Goal: Use online tool/utility: Utilize a website feature to perform a specific function

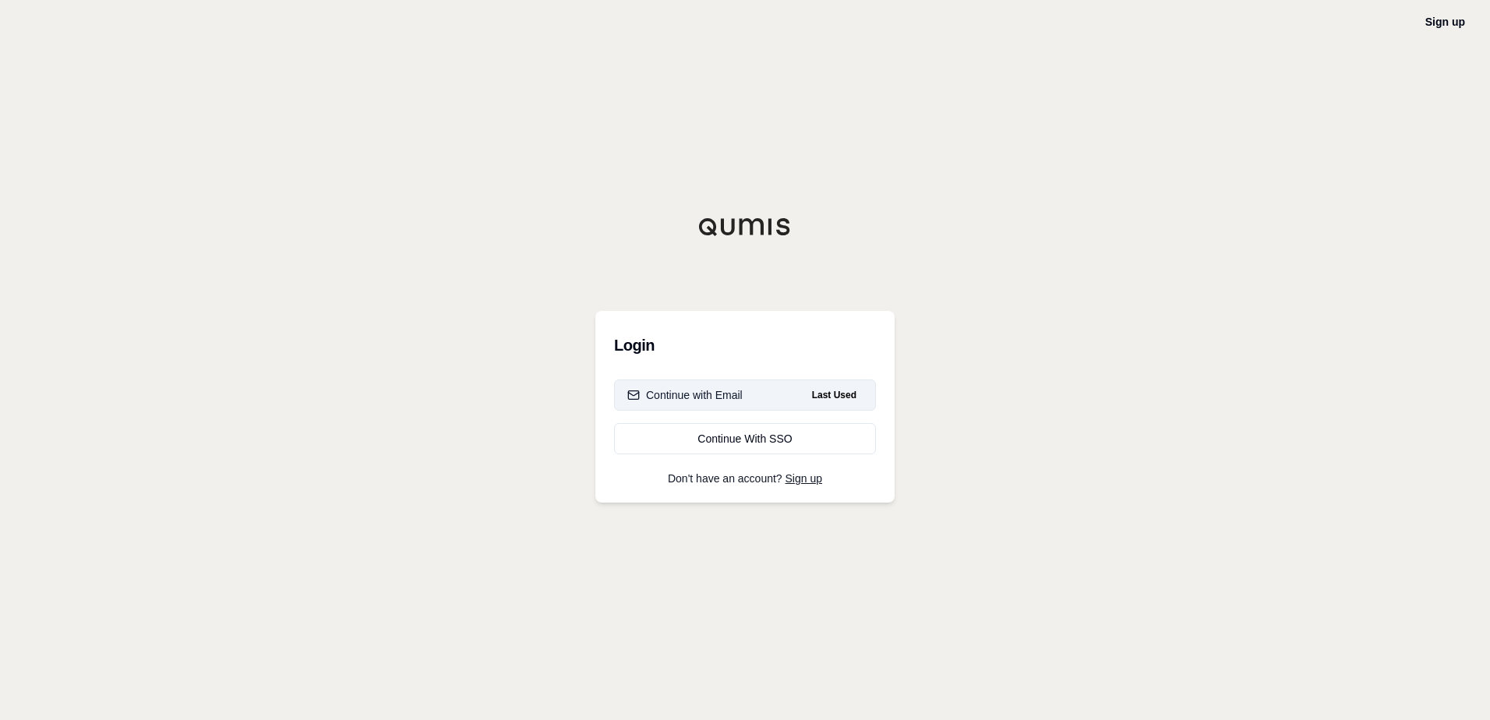
click at [728, 398] on div "Continue with Email" at bounding box center [684, 395] width 115 height 16
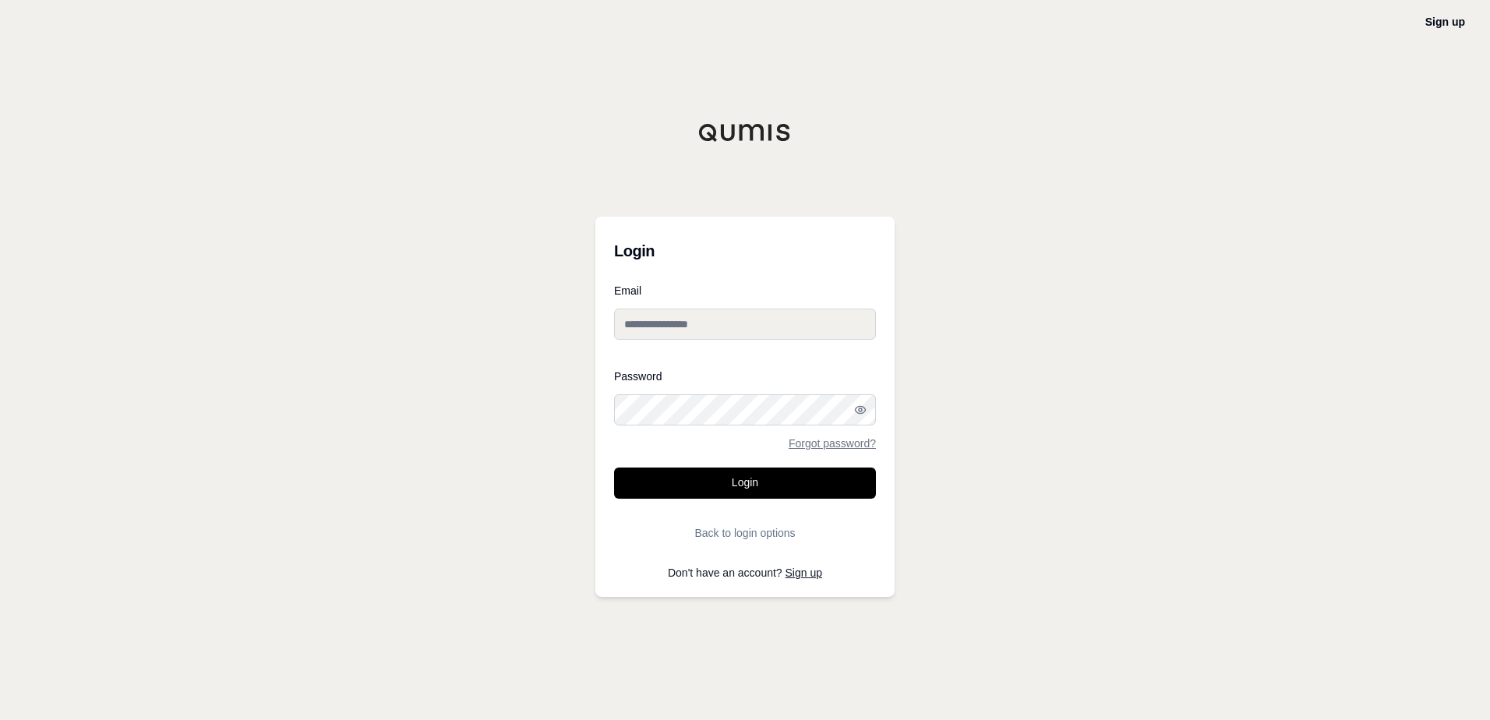
click at [706, 321] on input "Email" at bounding box center [745, 324] width 262 height 31
type input "**********"
click at [1074, 327] on div "**********" at bounding box center [745, 360] width 1490 height 720
click at [791, 486] on button "Login" at bounding box center [745, 482] width 262 height 31
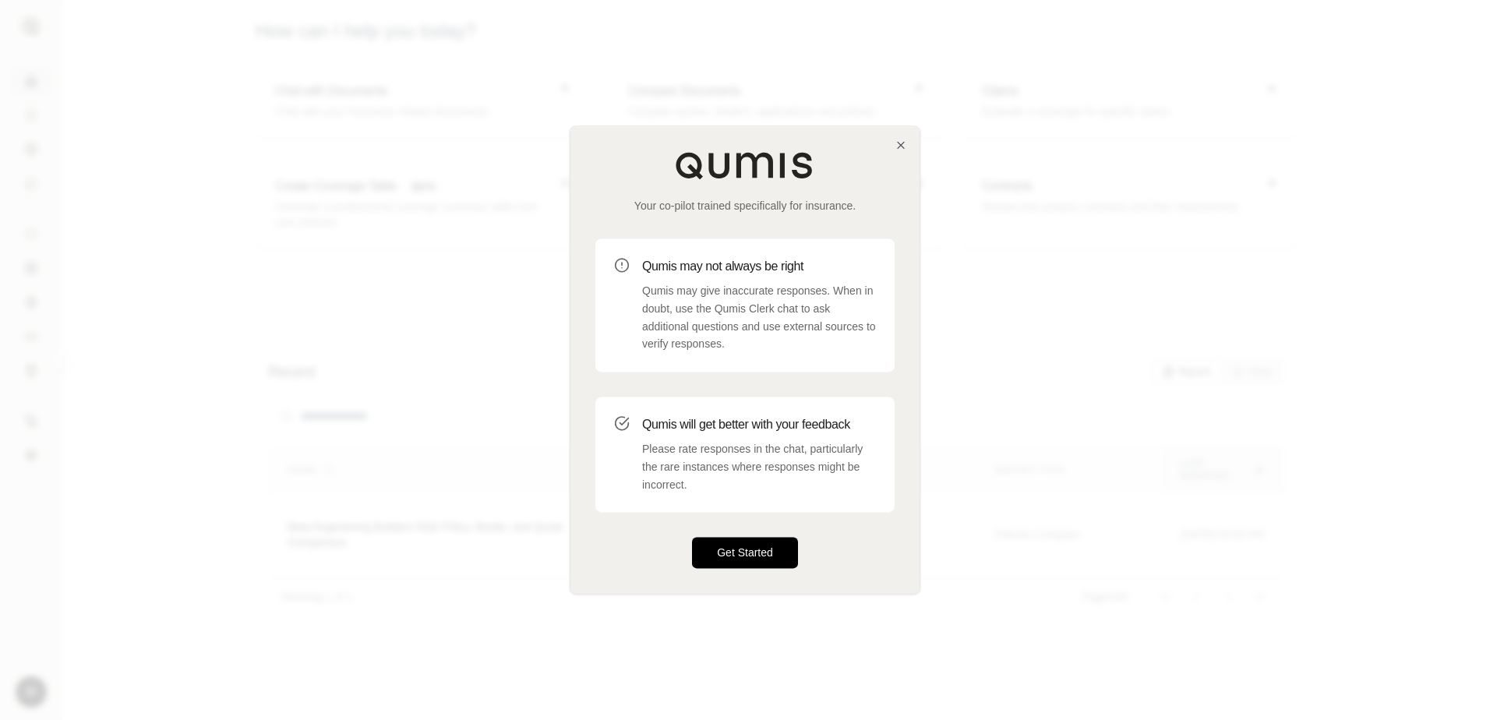
click at [742, 545] on button "Get Started" at bounding box center [745, 553] width 106 height 31
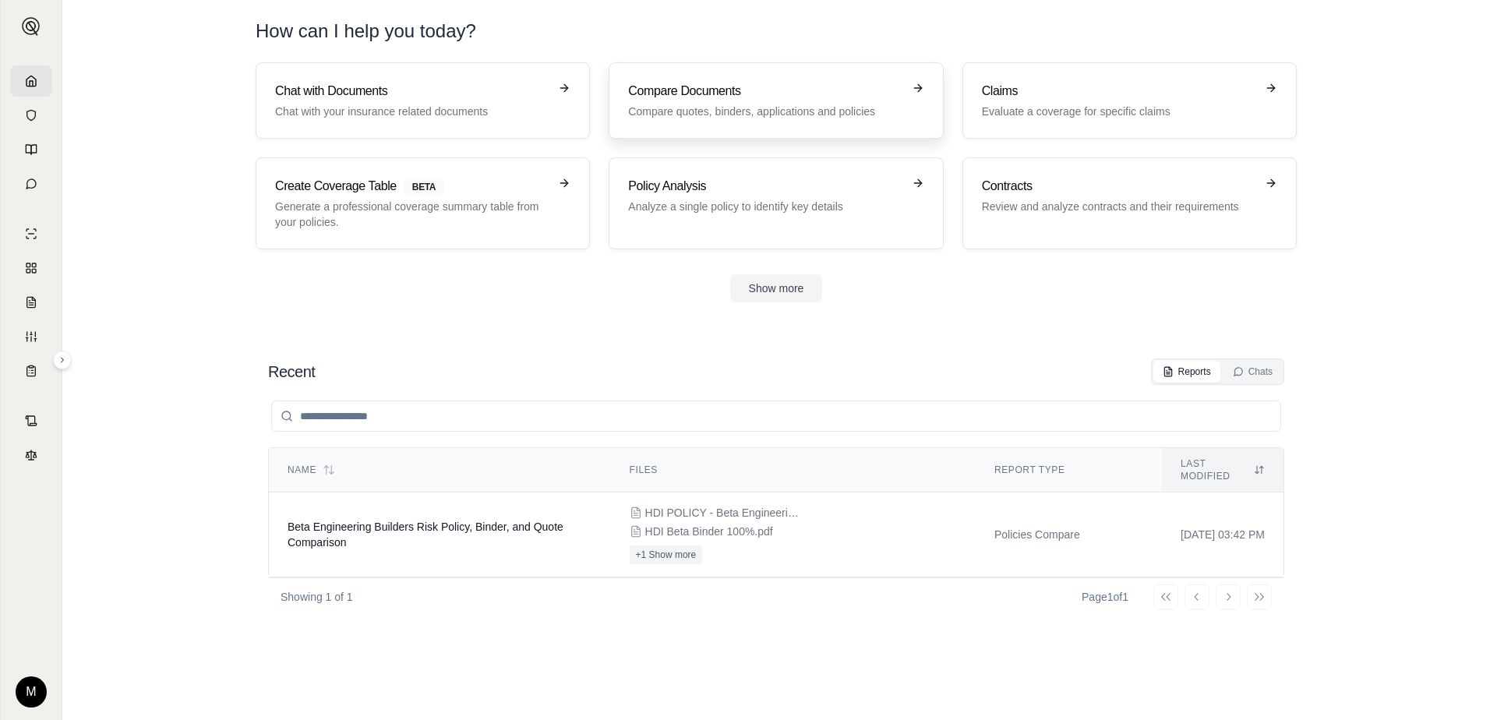
click at [749, 104] on p "Compare quotes, binders, applications and policies" at bounding box center [764, 112] width 273 height 16
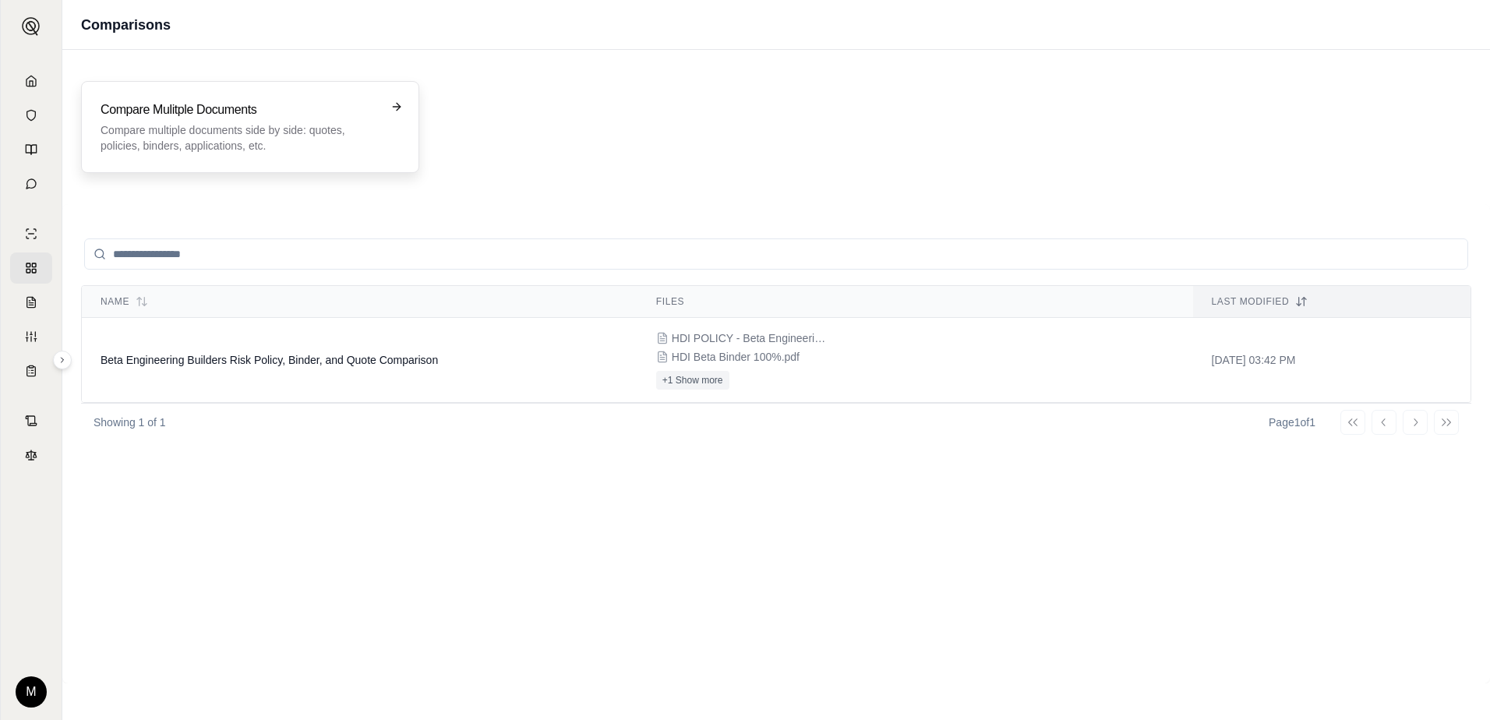
click at [245, 105] on h3 "Compare Mulitple Documents" at bounding box center [239, 110] width 277 height 19
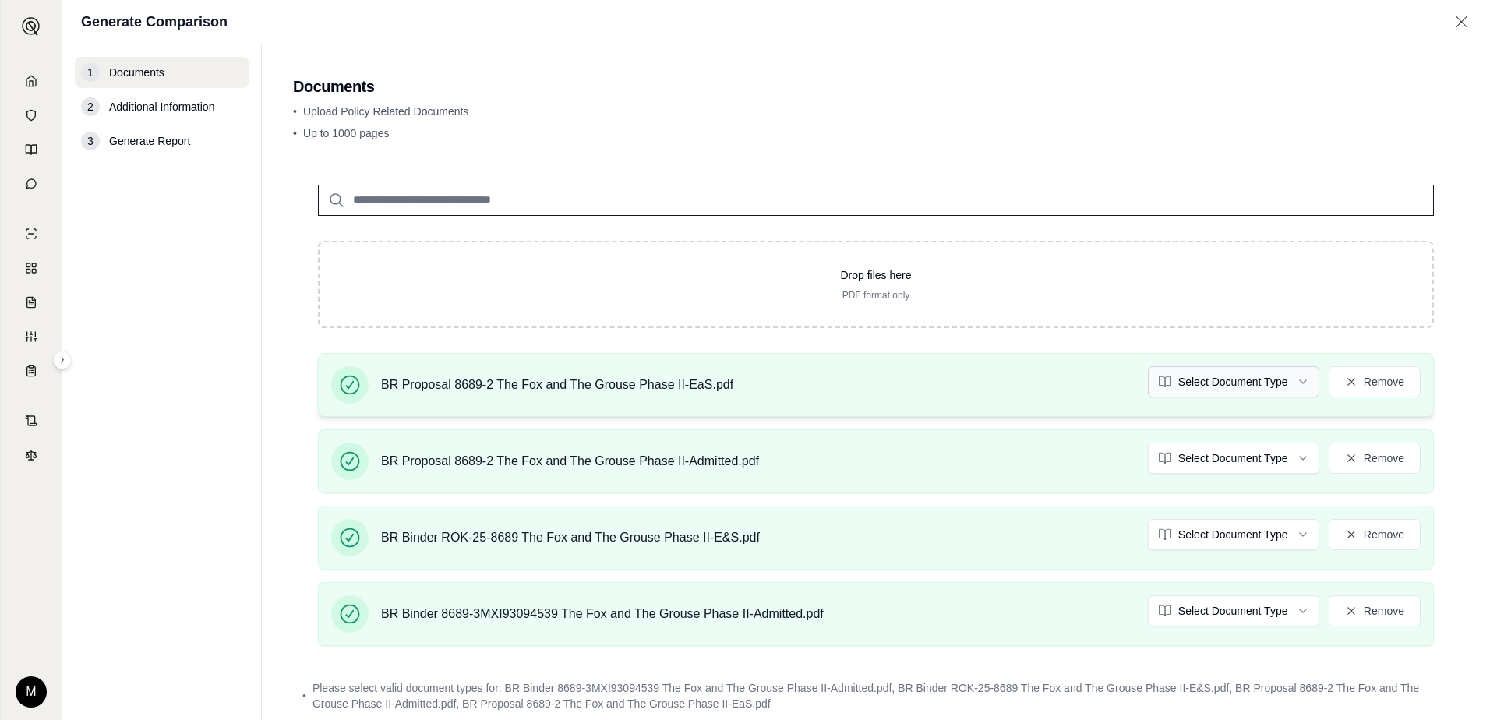
click at [1278, 384] on html "M Generate Comparison 1 Documents 2 Additional Information 3 Generate Report Do…" at bounding box center [745, 360] width 1490 height 720
click at [1225, 459] on html "M Generate Comparison 1 Documents 2 Additional Information 3 Generate Report Do…" at bounding box center [745, 360] width 1490 height 720
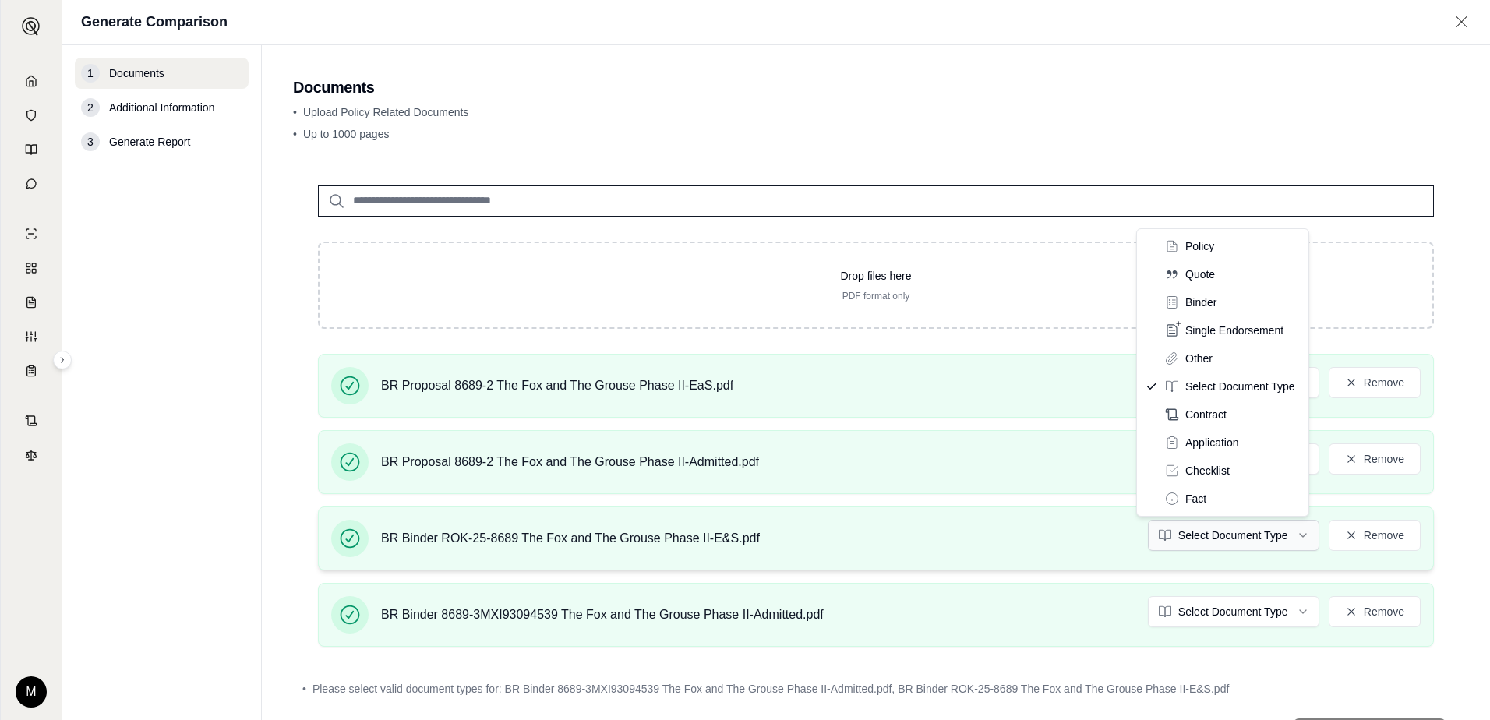
click at [1219, 526] on html "M Generate Comparison 1 Documents 2 Additional Information 3 Generate Report Do…" at bounding box center [745, 360] width 1490 height 720
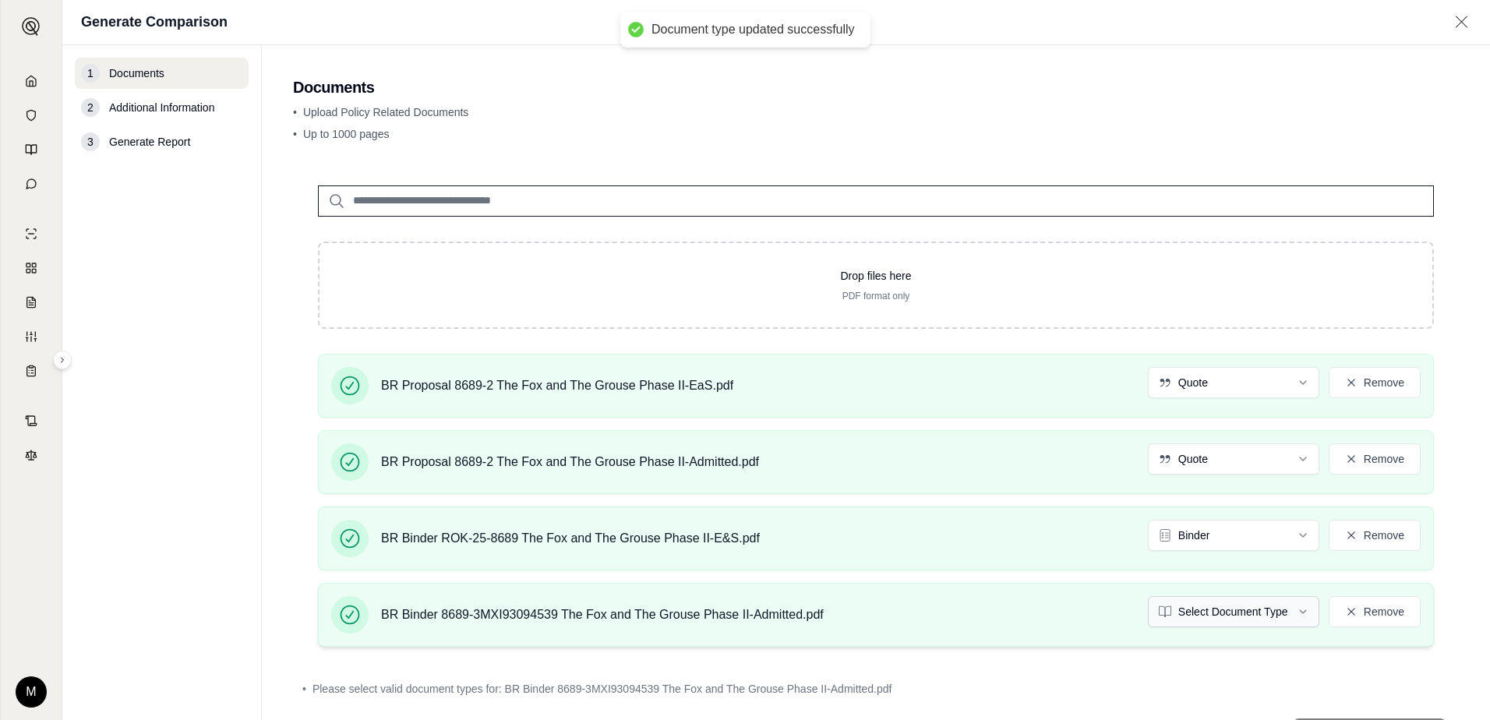
click at [1188, 610] on html "Document type updated successfully M Generate Comparison 1 Documents 2 Addition…" at bounding box center [745, 360] width 1490 height 720
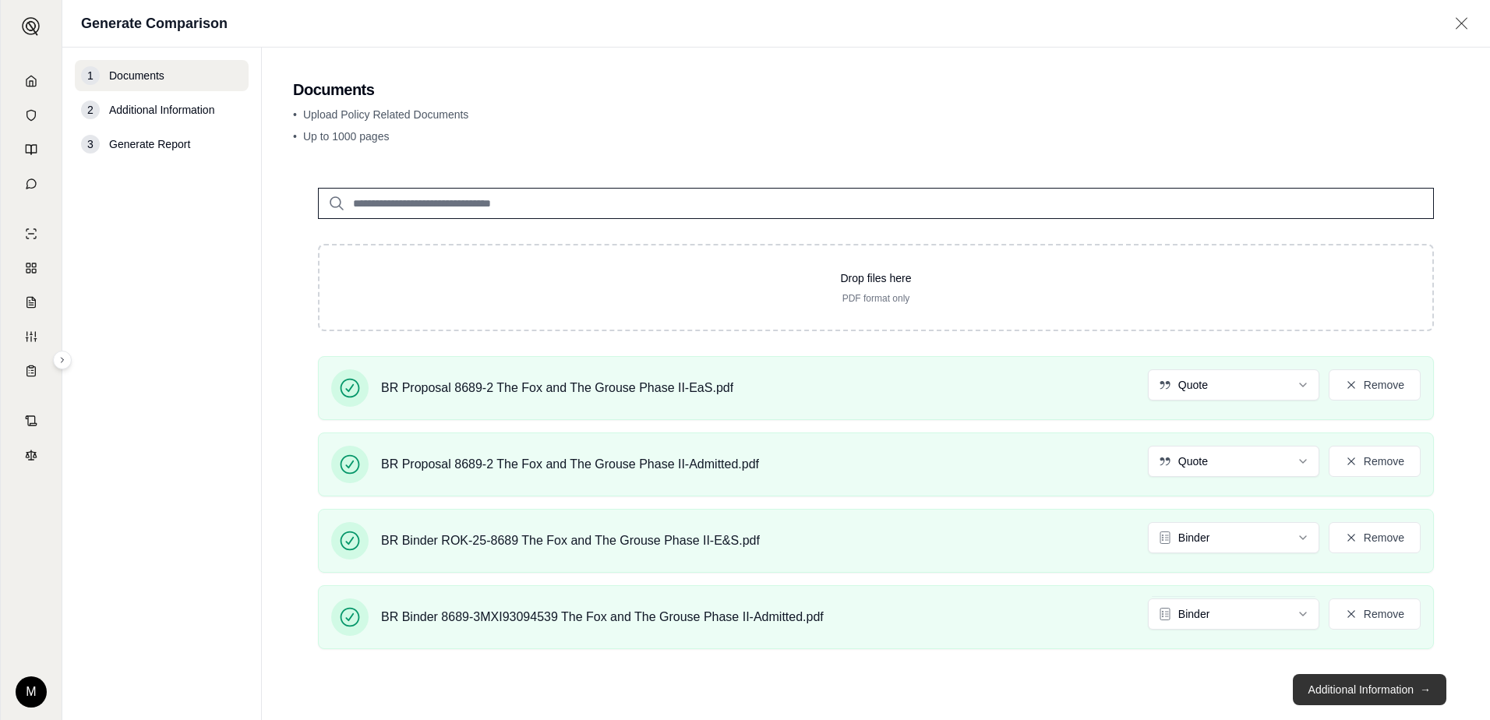
click at [1345, 689] on button "Additional Information →" at bounding box center [1368, 689] width 153 height 31
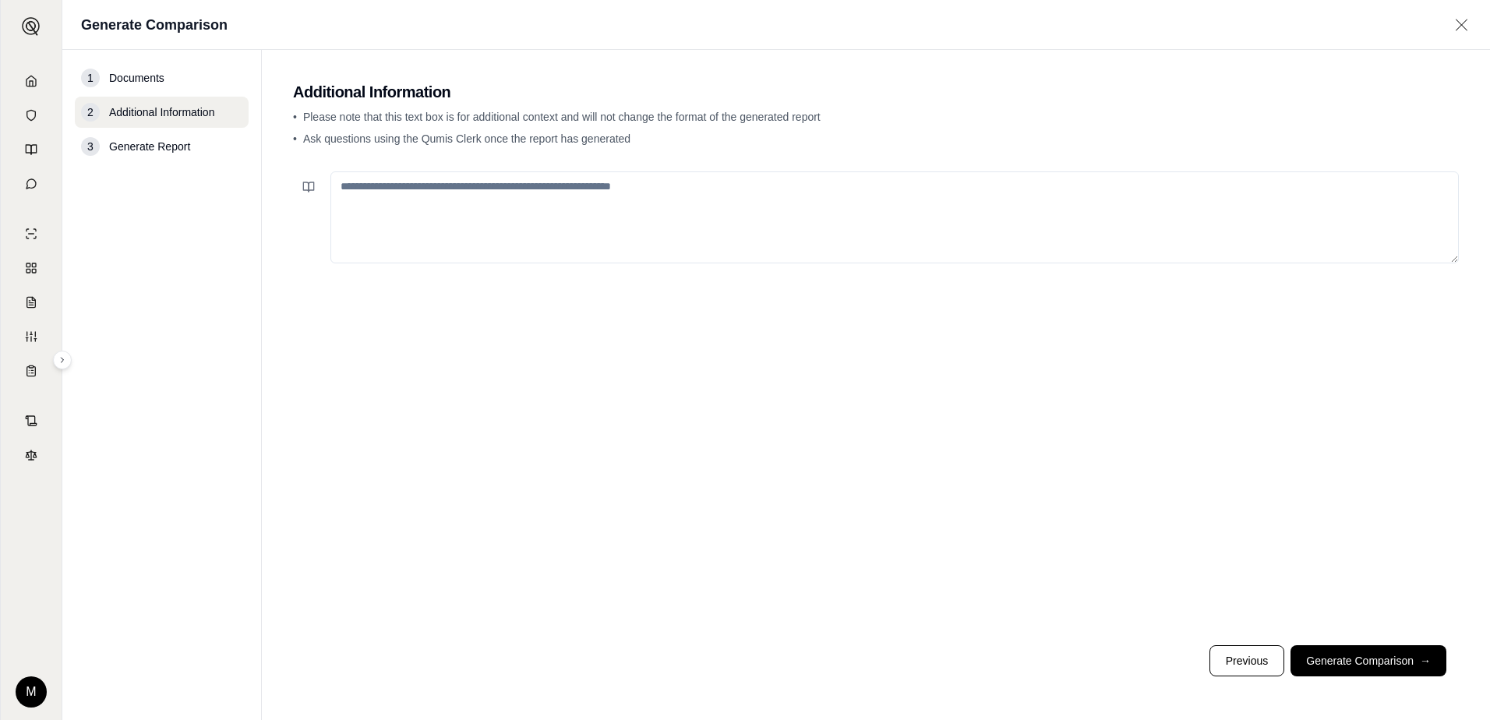
click at [582, 204] on textarea at bounding box center [894, 217] width 1128 height 92
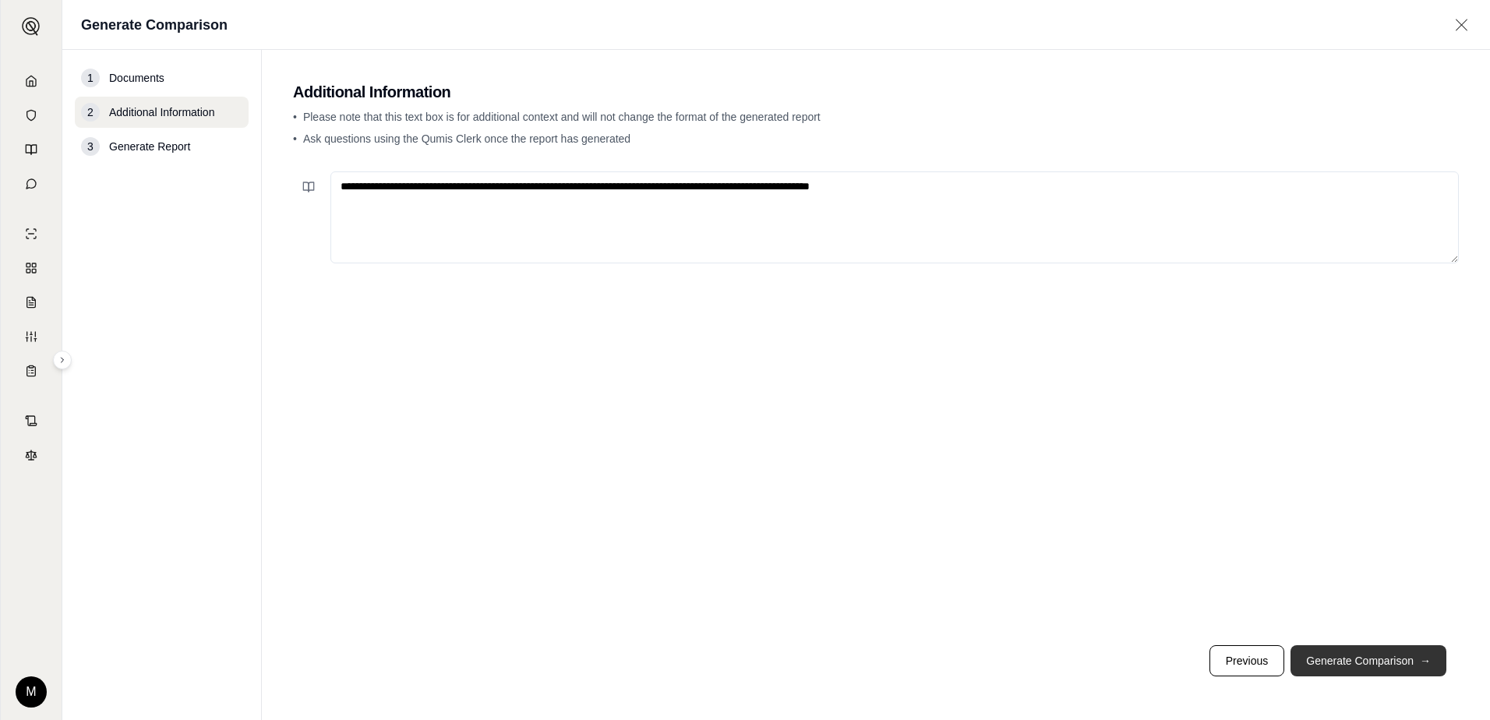
type textarea "**********"
click at [1393, 668] on button "Generate Comparison →" at bounding box center [1368, 660] width 156 height 31
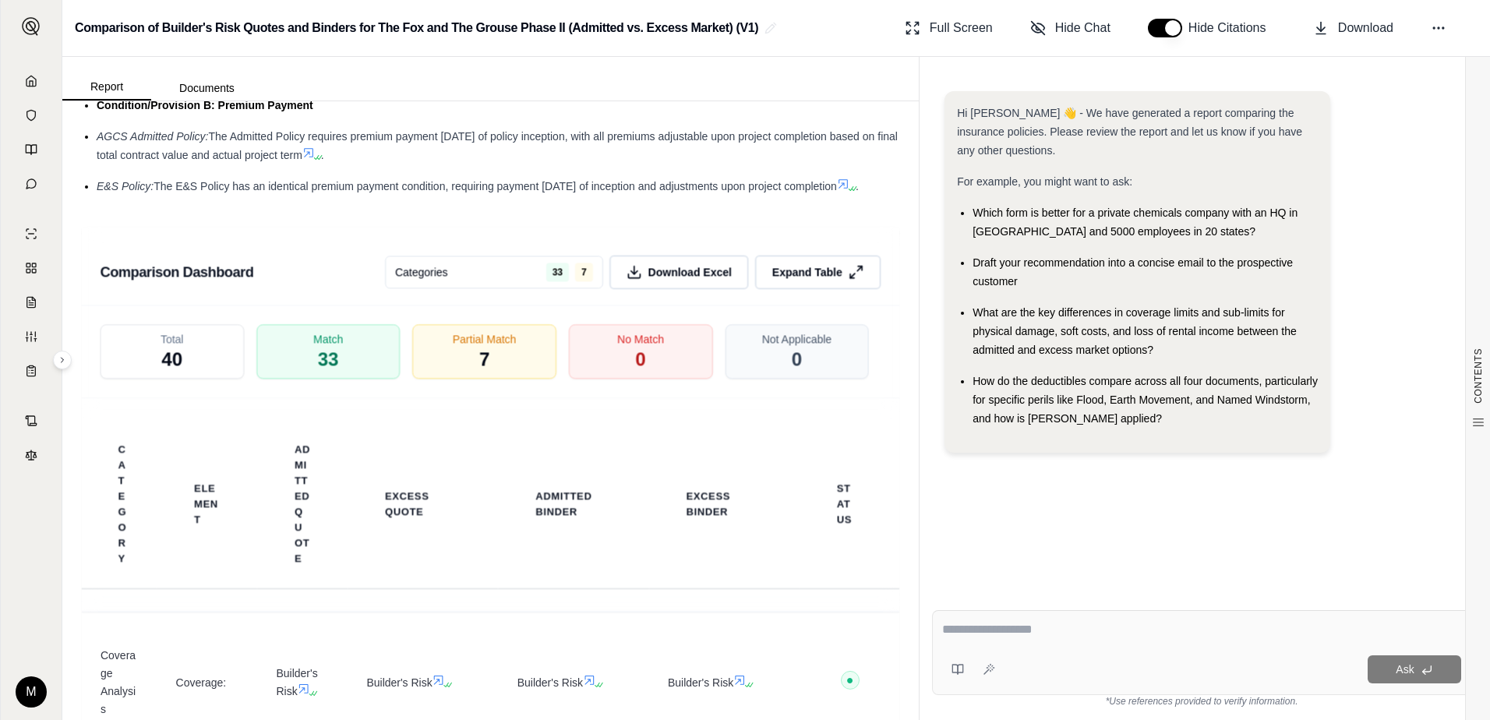
scroll to position [2528, 0]
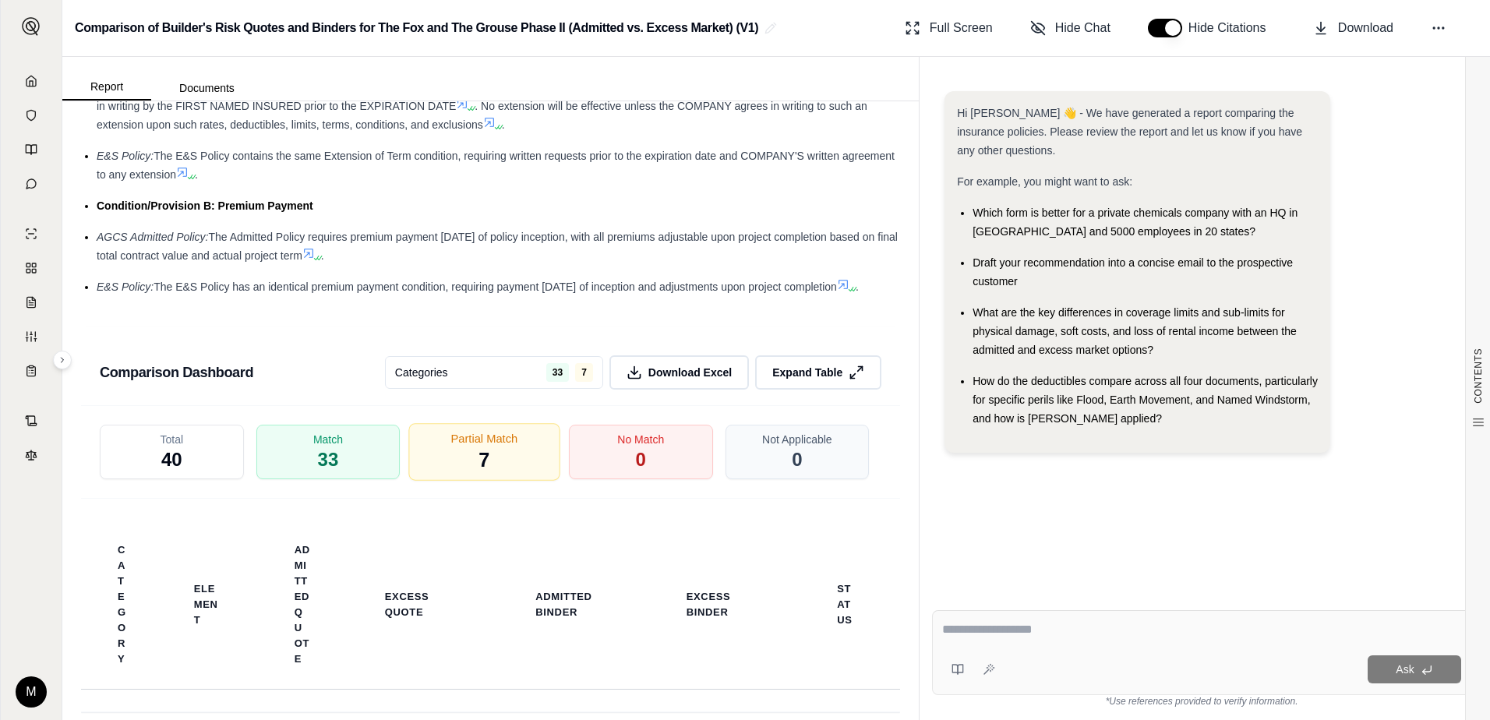
click at [483, 468] on span "7" at bounding box center [484, 460] width 11 height 26
click at [492, 476] on div "Partial Match 7" at bounding box center [484, 452] width 151 height 58
click at [1358, 36] on span "Download" at bounding box center [1365, 28] width 55 height 19
click at [1464, 152] on div "Hi [PERSON_NAME] 👋 - We have generated a report comparing the insurance policie…" at bounding box center [1201, 332] width 539 height 506
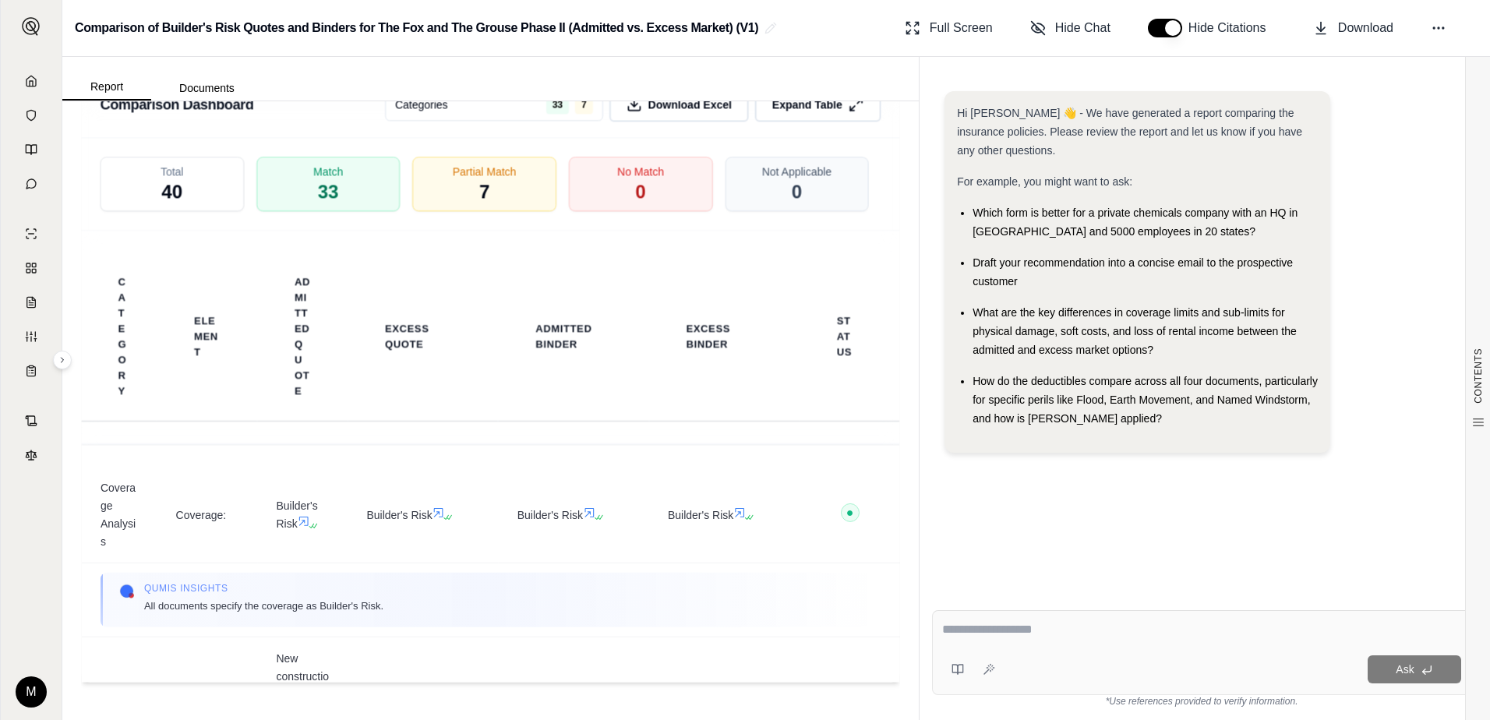
scroll to position [2815, 0]
click at [1437, 26] on icon at bounding box center [1438, 28] width 16 height 16
click at [1374, 300] on div "Hi [PERSON_NAME] 👋 - We have generated a report comparing the insurance policie…" at bounding box center [1201, 278] width 514 height 374
click at [1380, 37] on button "Download" at bounding box center [1353, 27] width 93 height 31
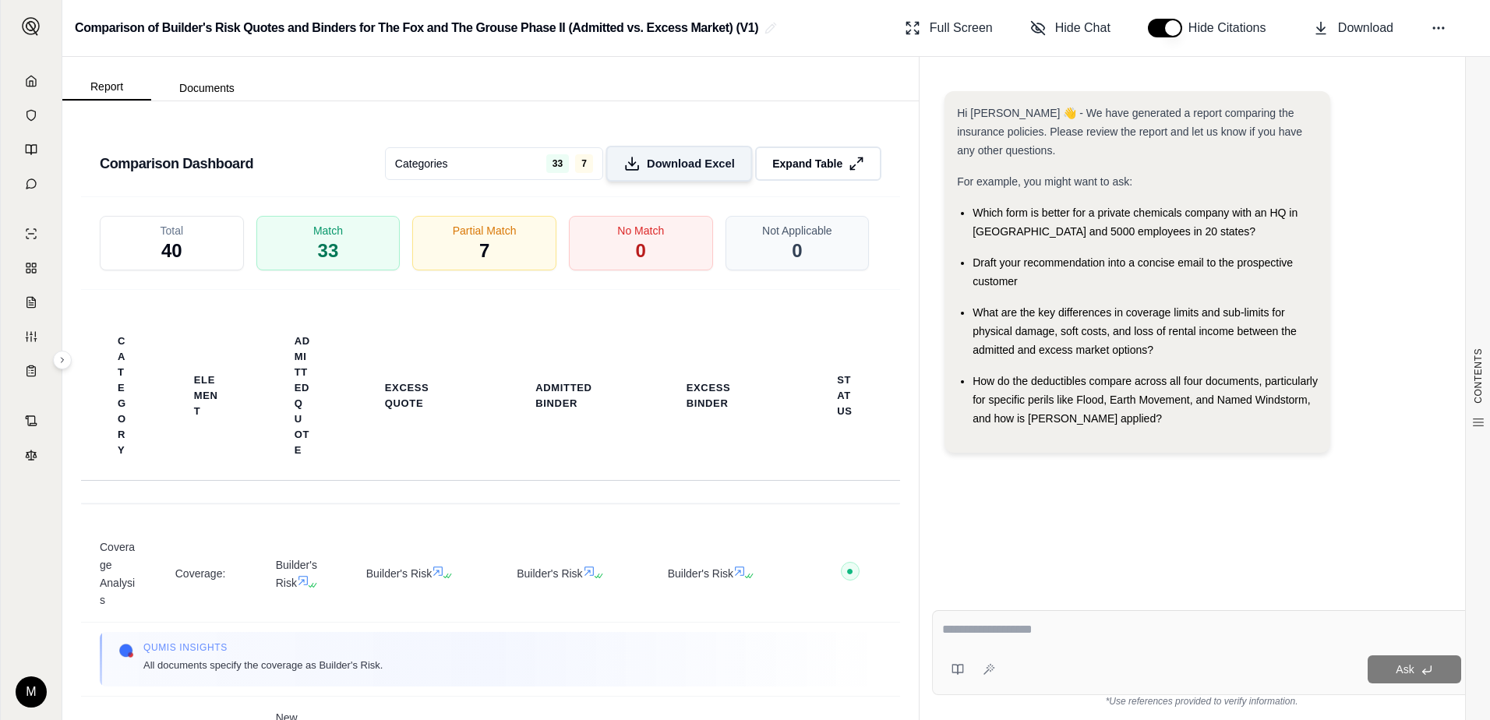
click at [723, 182] on button "Download Excel" at bounding box center [678, 164] width 146 height 36
drag, startPoint x: 919, startPoint y: 68, endPoint x: 985, endPoint y: 14, distance: 84.7
click at [919, 68] on div "Hi [PERSON_NAME] 👋 - We have generated a report comparing the insurance policie…" at bounding box center [1201, 331] width 564 height 531
